Goal: Find specific page/section

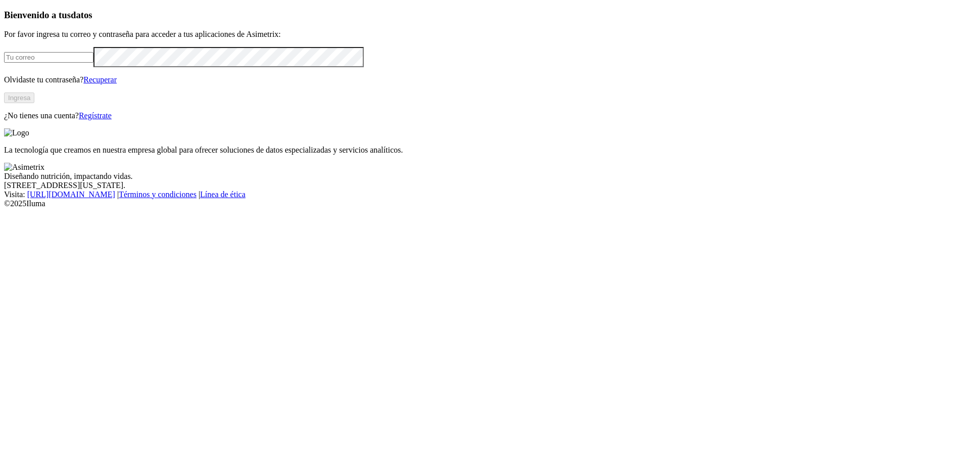
type input "[EMAIL_ADDRESS][DOMAIN_NAME]"
click at [34, 103] on button "Ingresa" at bounding box center [19, 97] width 30 height 11
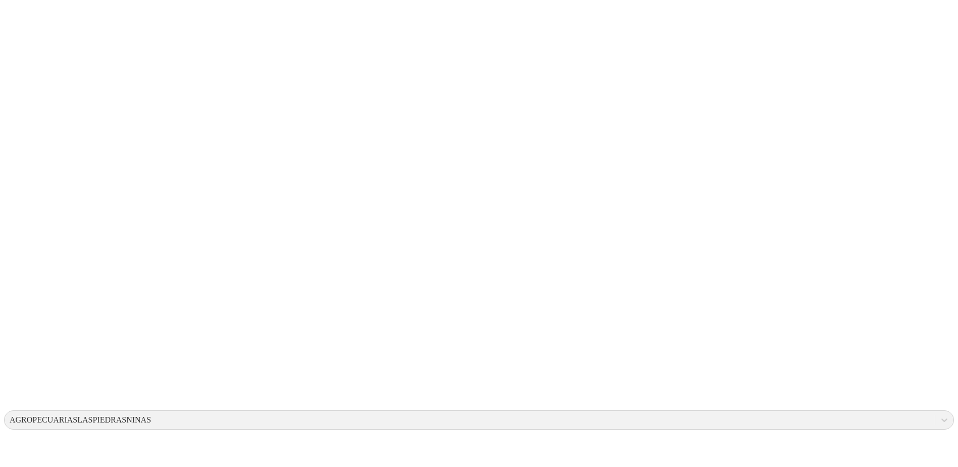
drag, startPoint x: 575, startPoint y: 142, endPoint x: 634, endPoint y: 183, distance: 71.7
drag, startPoint x: 545, startPoint y: 138, endPoint x: 673, endPoint y: 191, distance: 137.9
